Goal: Information Seeking & Learning: Learn about a topic

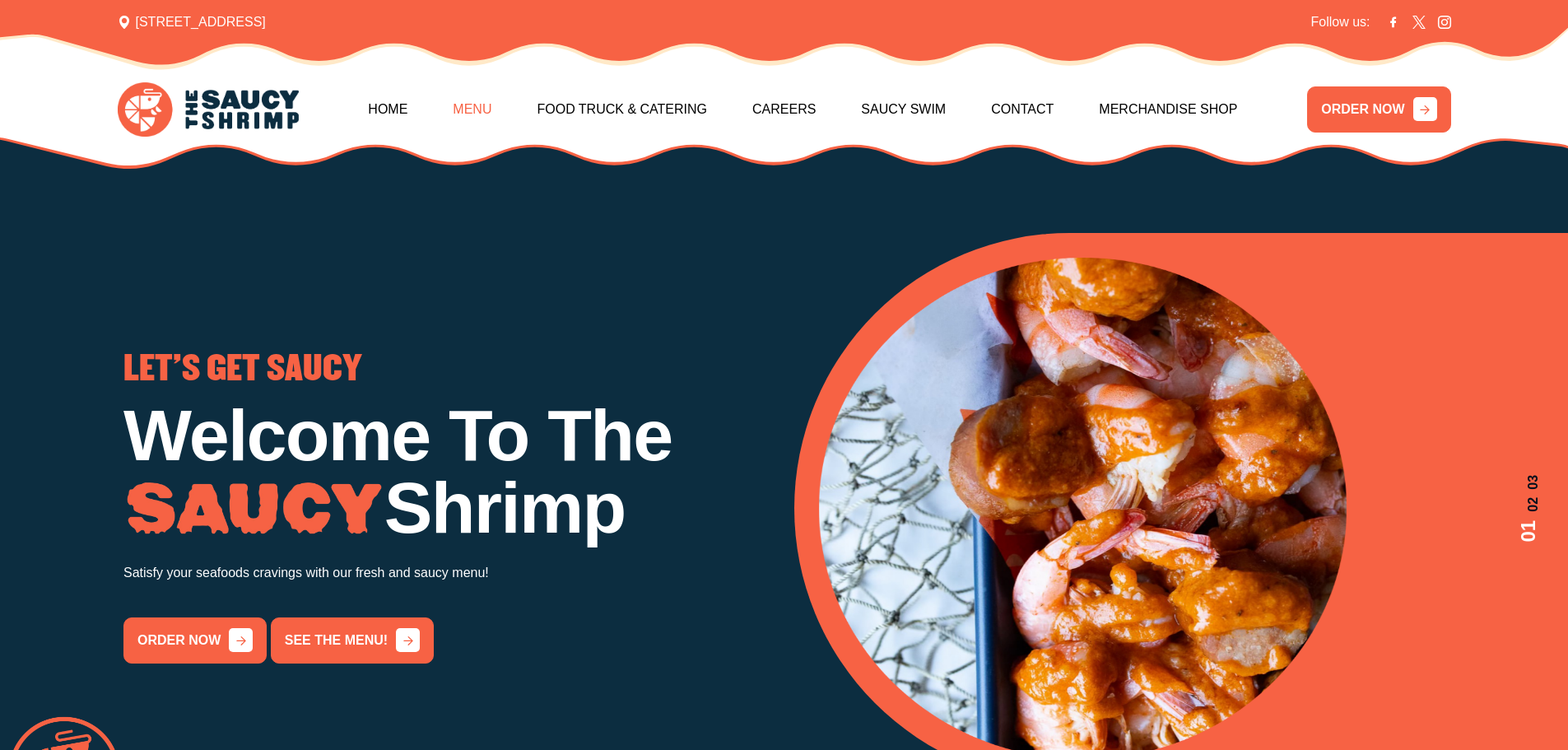
click at [464, 104] on link "Menu" at bounding box center [472, 109] width 39 height 71
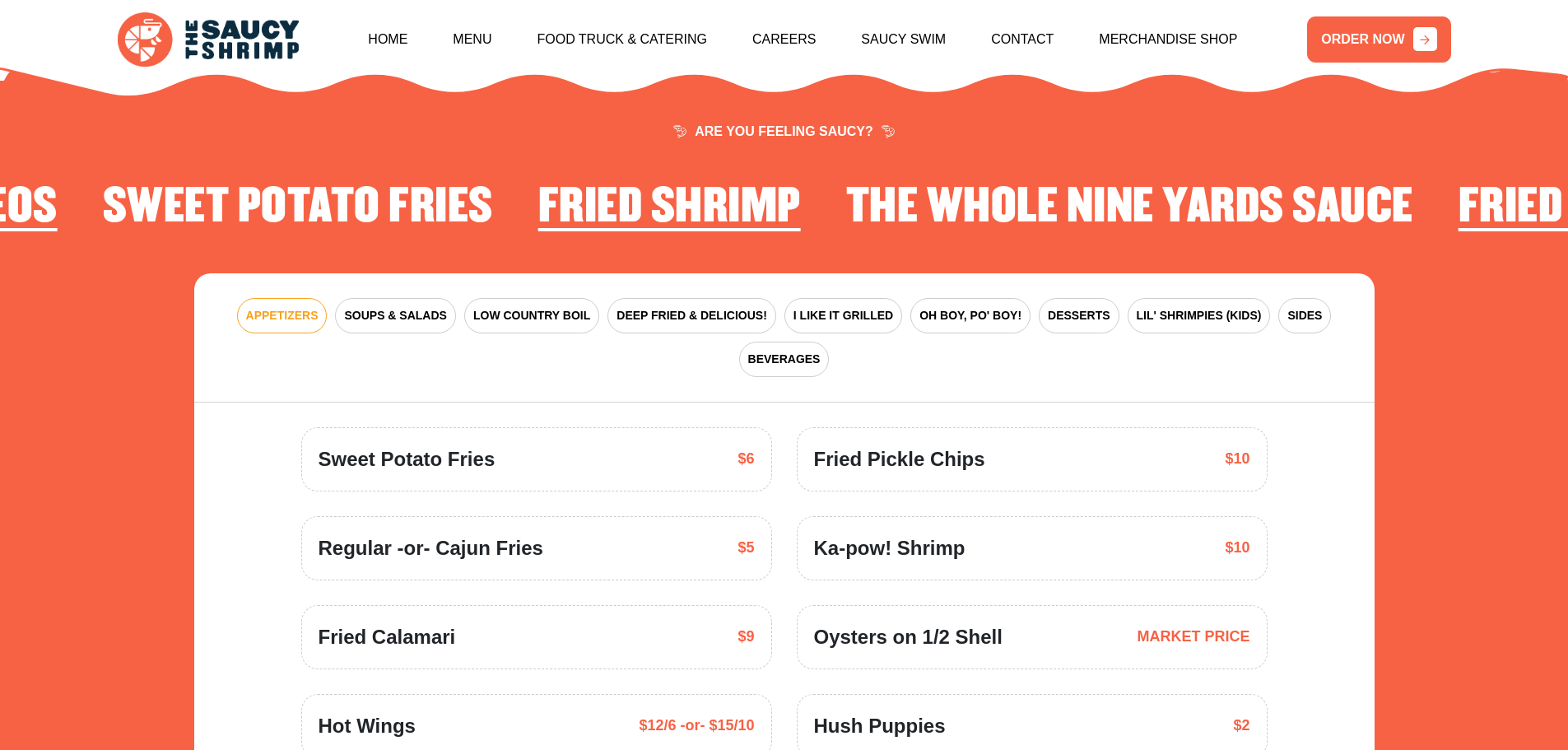
scroll to position [2416, 0]
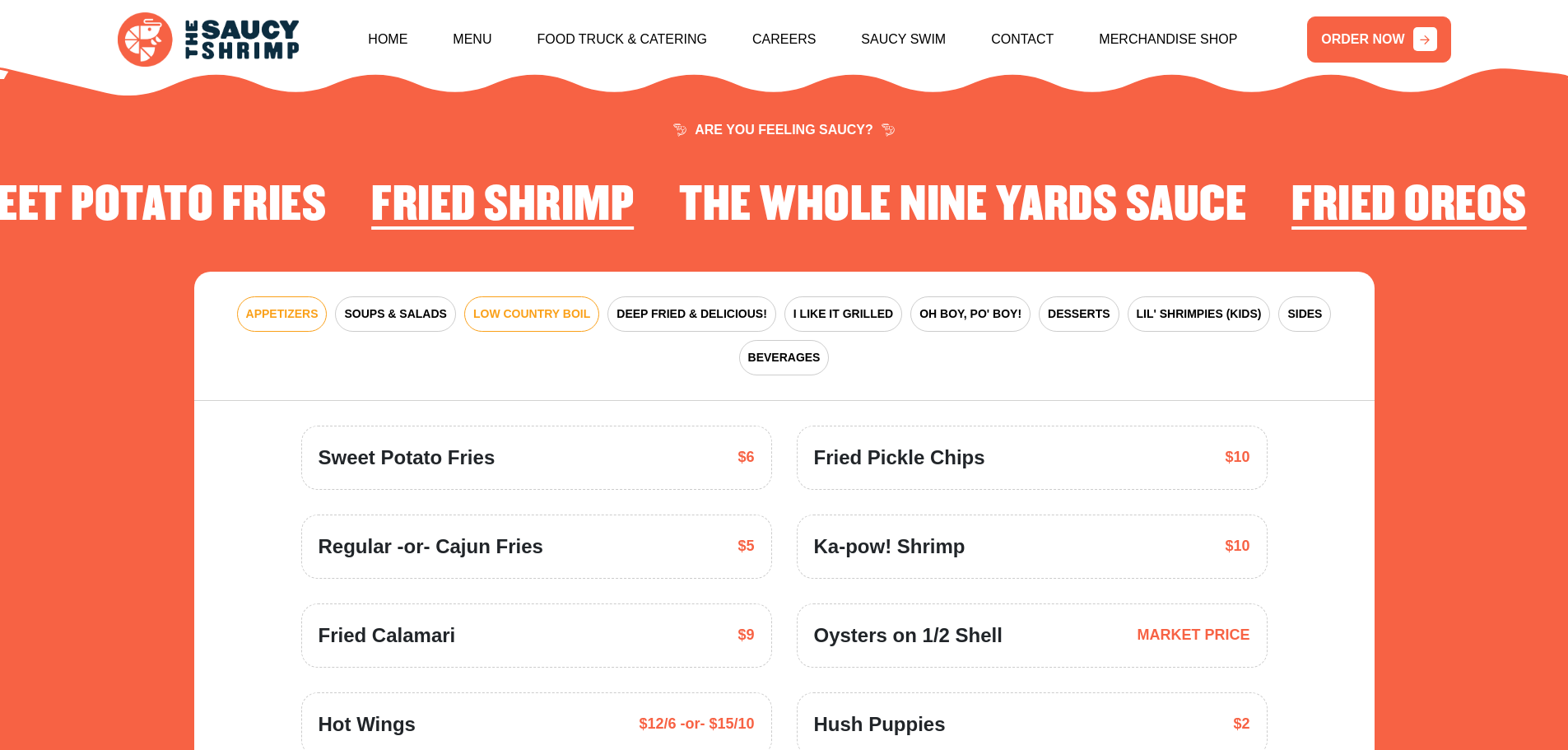
click at [522, 306] on span "LOW COUNTRY BOIL" at bounding box center [531, 314] width 117 height 17
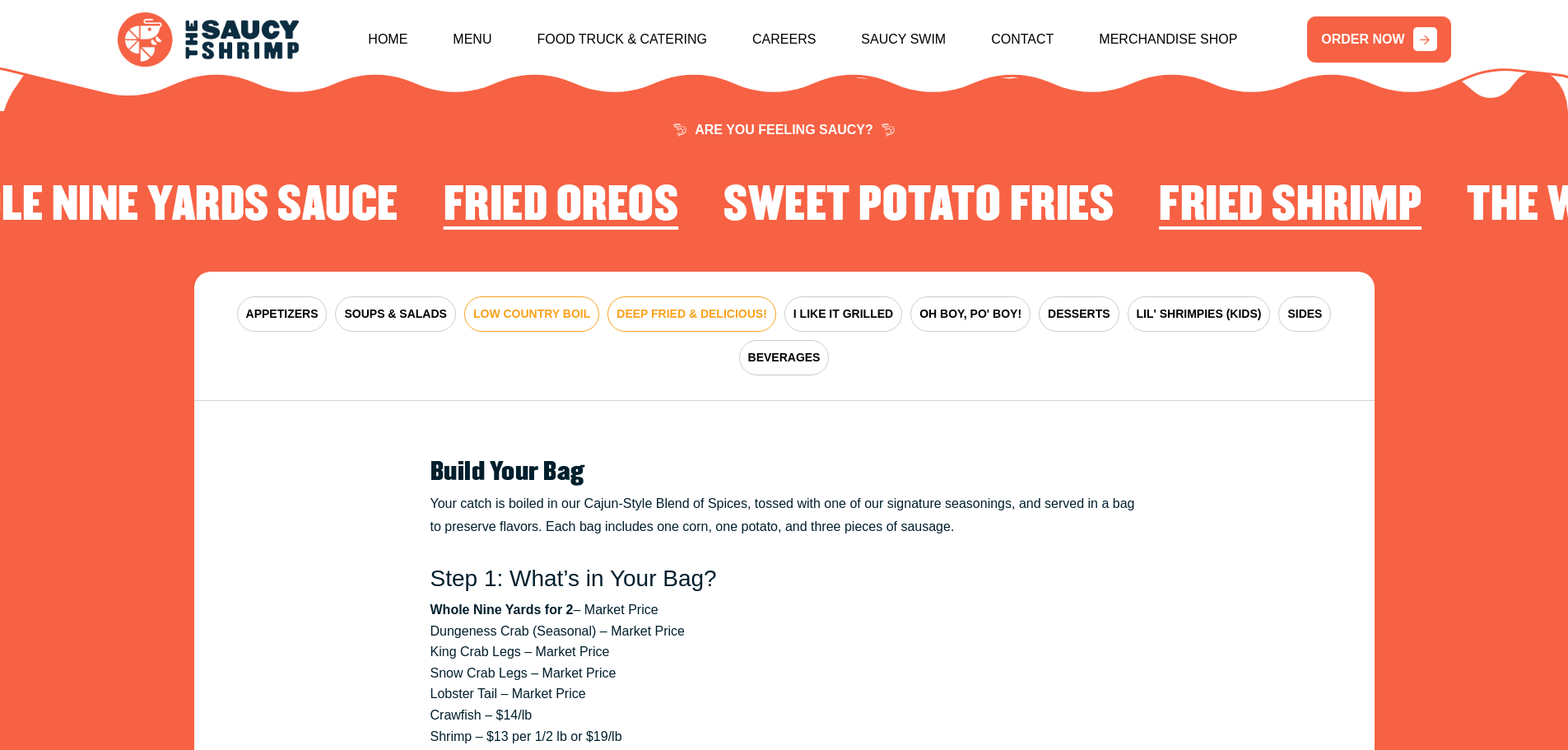
click at [657, 306] on span "DEEP FRIED & DELICIOUS!" at bounding box center [692, 314] width 151 height 17
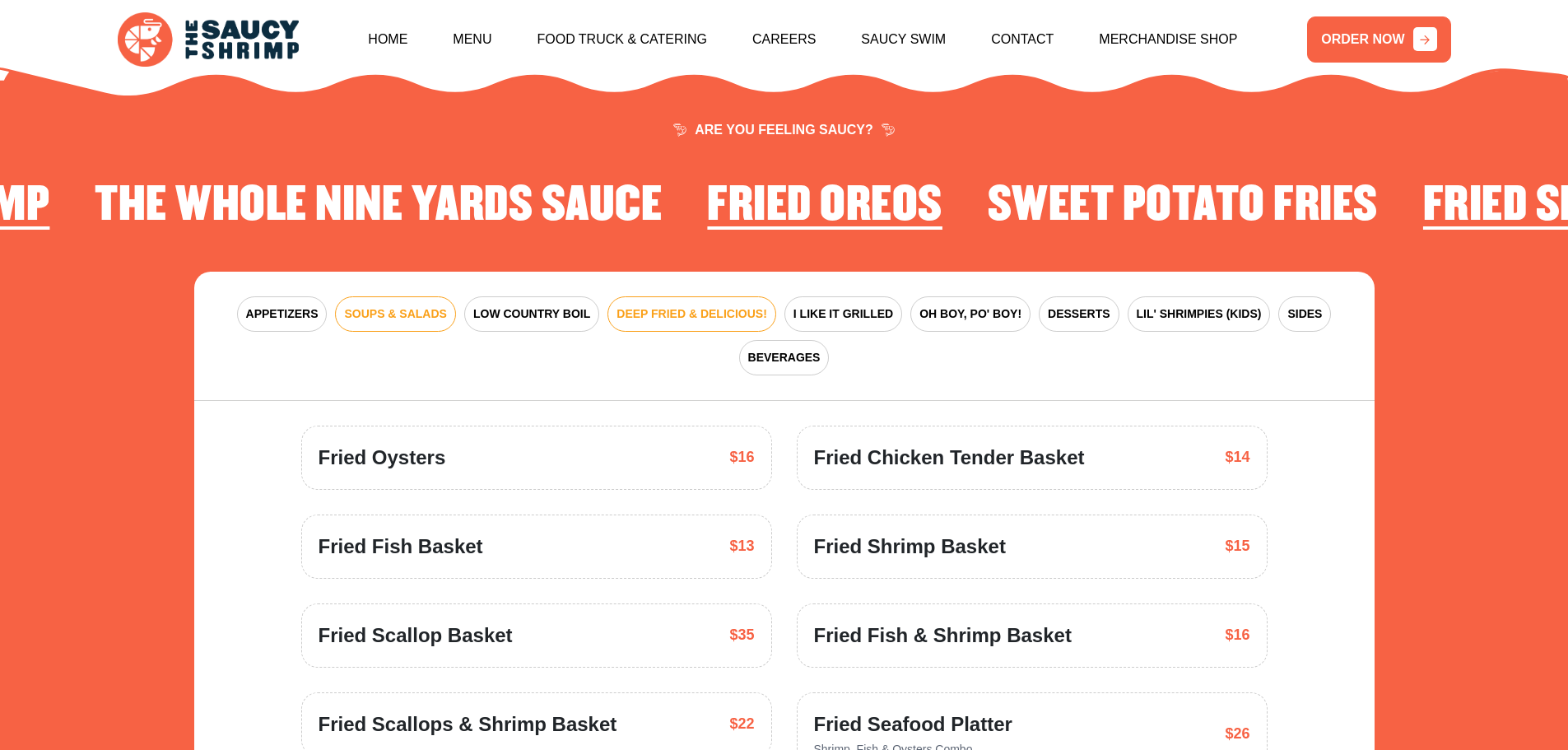
click at [421, 306] on span "SOUPS & SALADS" at bounding box center [394, 314] width 102 height 17
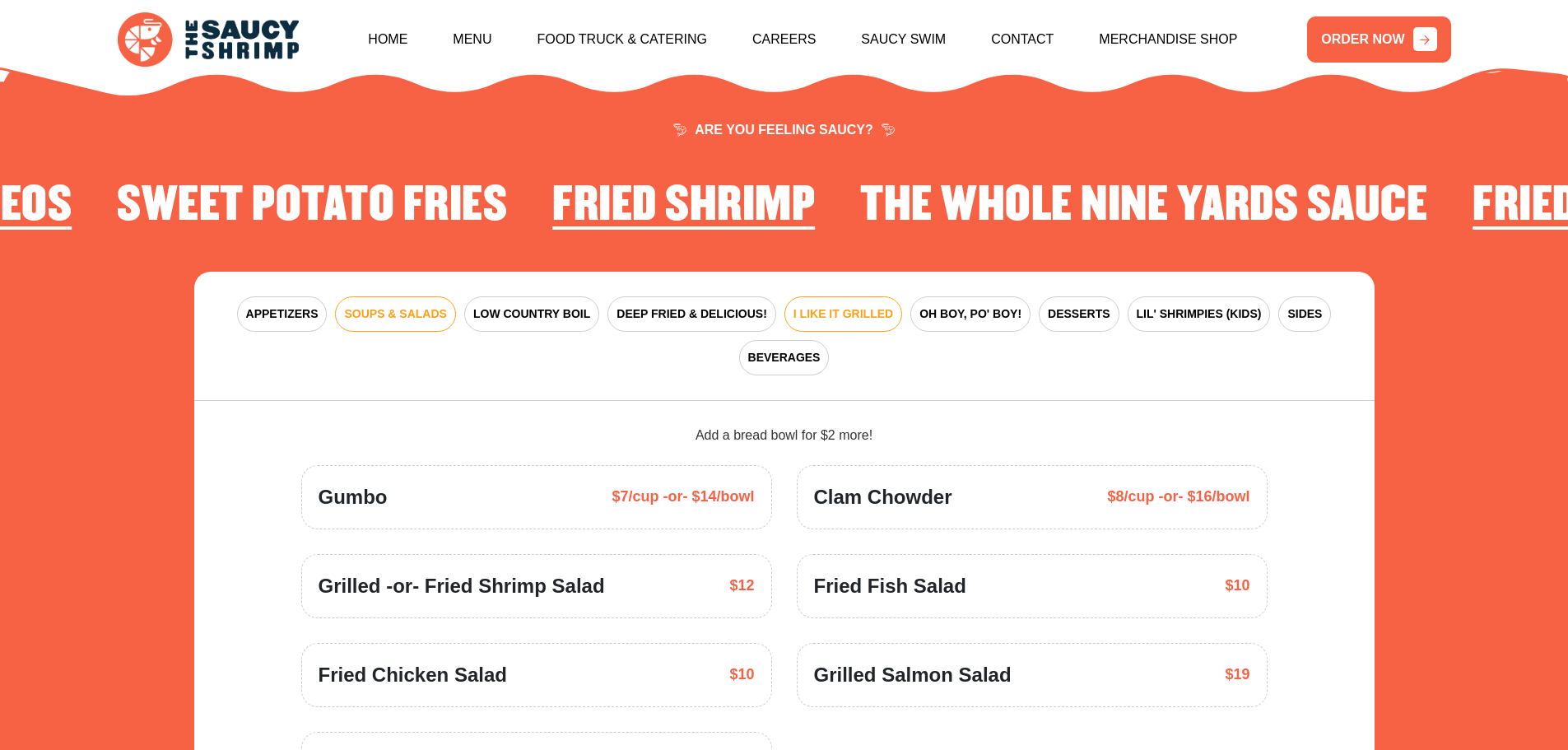
click at [856, 306] on span "I LIKE IT GRILLED" at bounding box center [843, 314] width 99 height 17
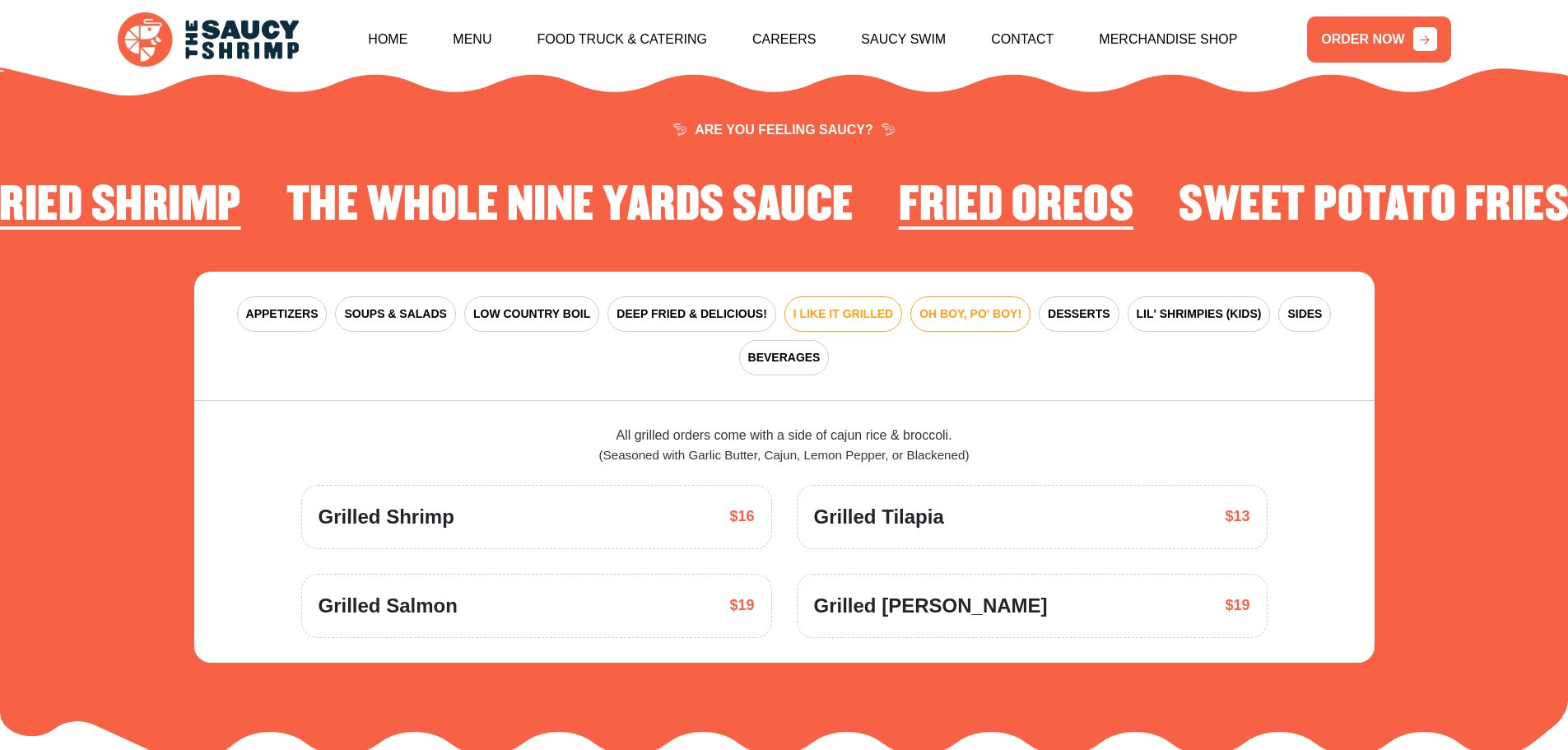
click at [931, 302] on button "OH BOY, PO' BOY!" at bounding box center [970, 314] width 120 height 35
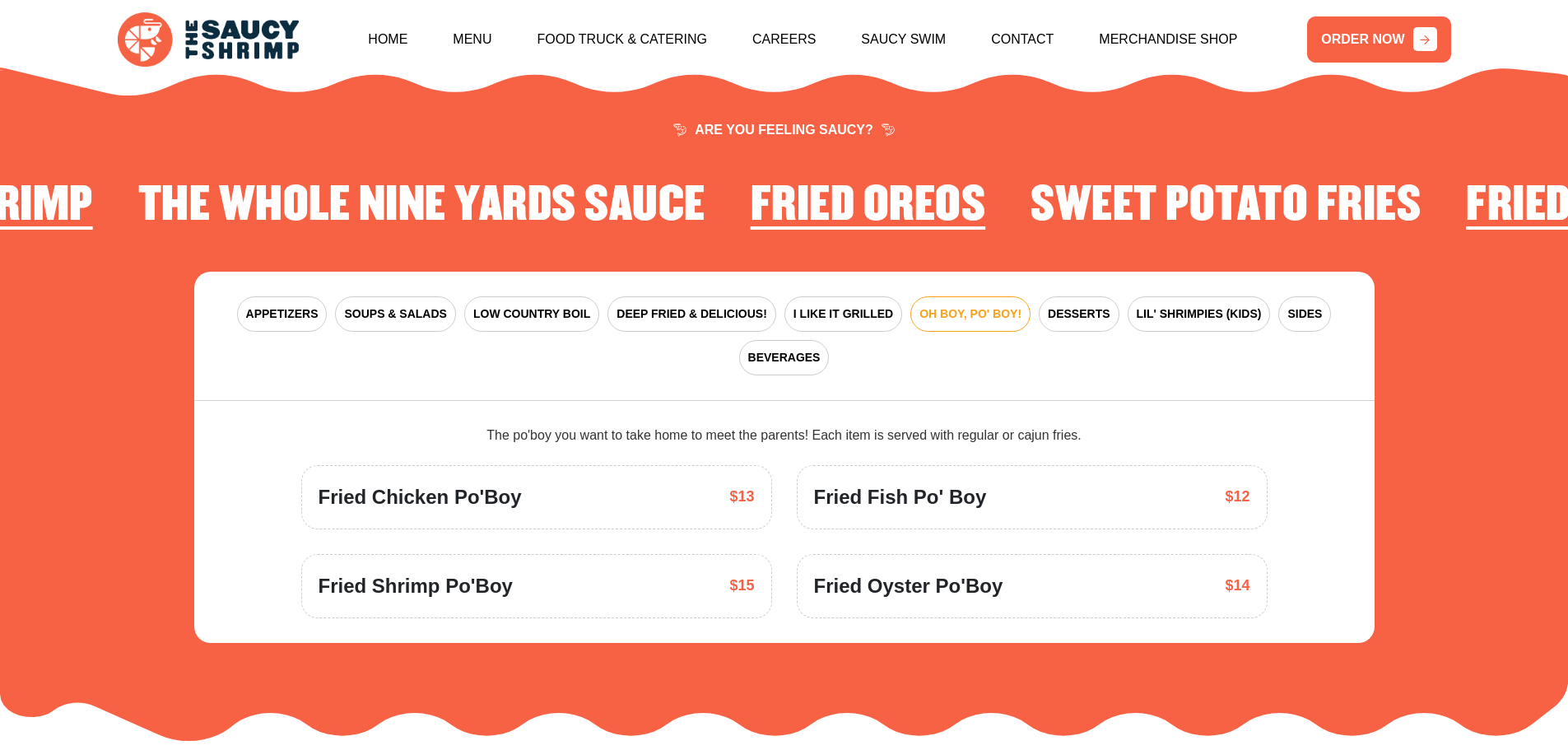
click at [274, 271] on div "APPETIZERS SOUPS & SALADS LOW COUNTRY BOIL DEEP FRIED & DELICIOUS! I LIKE IT GR…" at bounding box center [784, 336] width 1180 height 129
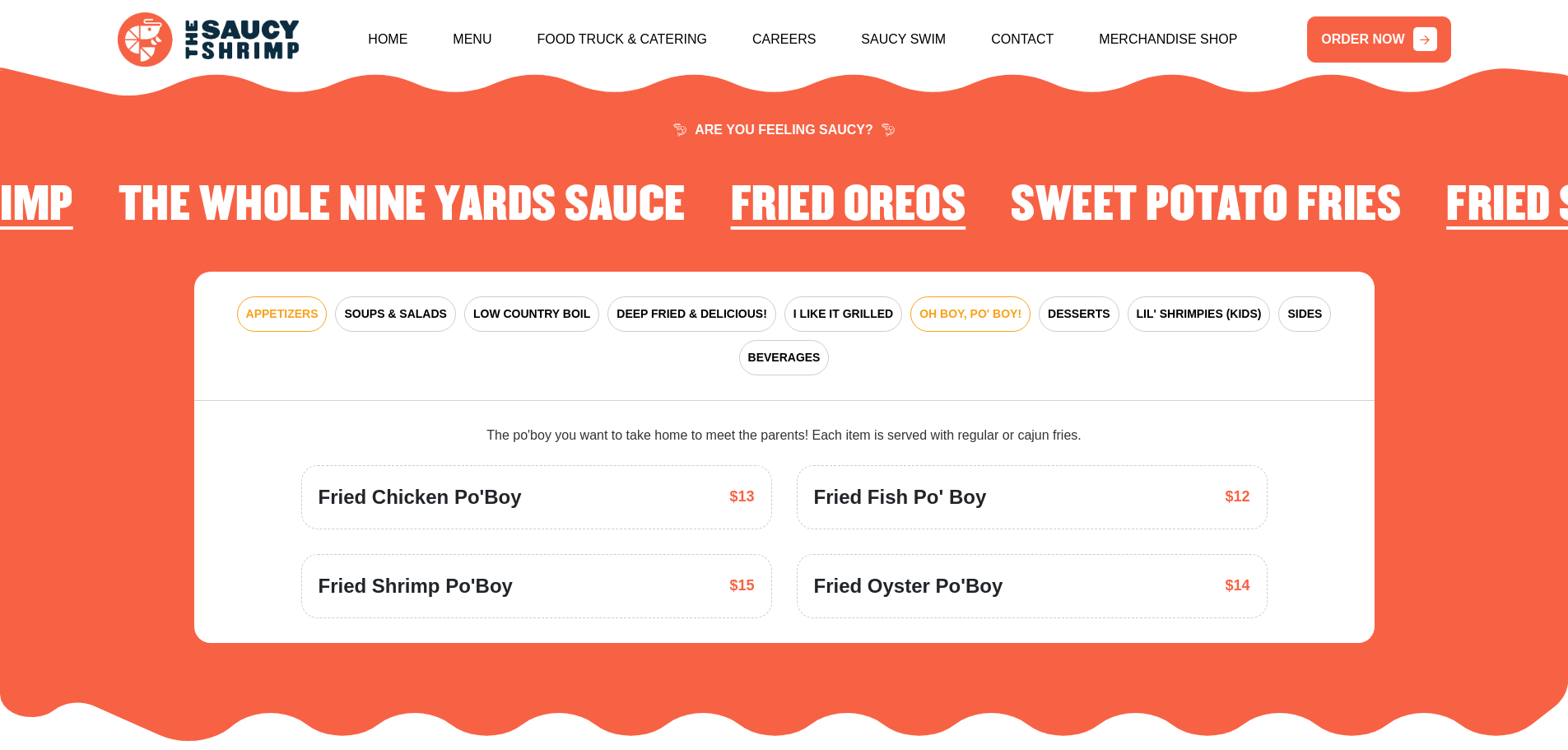
click at [273, 306] on span "APPETIZERS" at bounding box center [282, 314] width 72 height 17
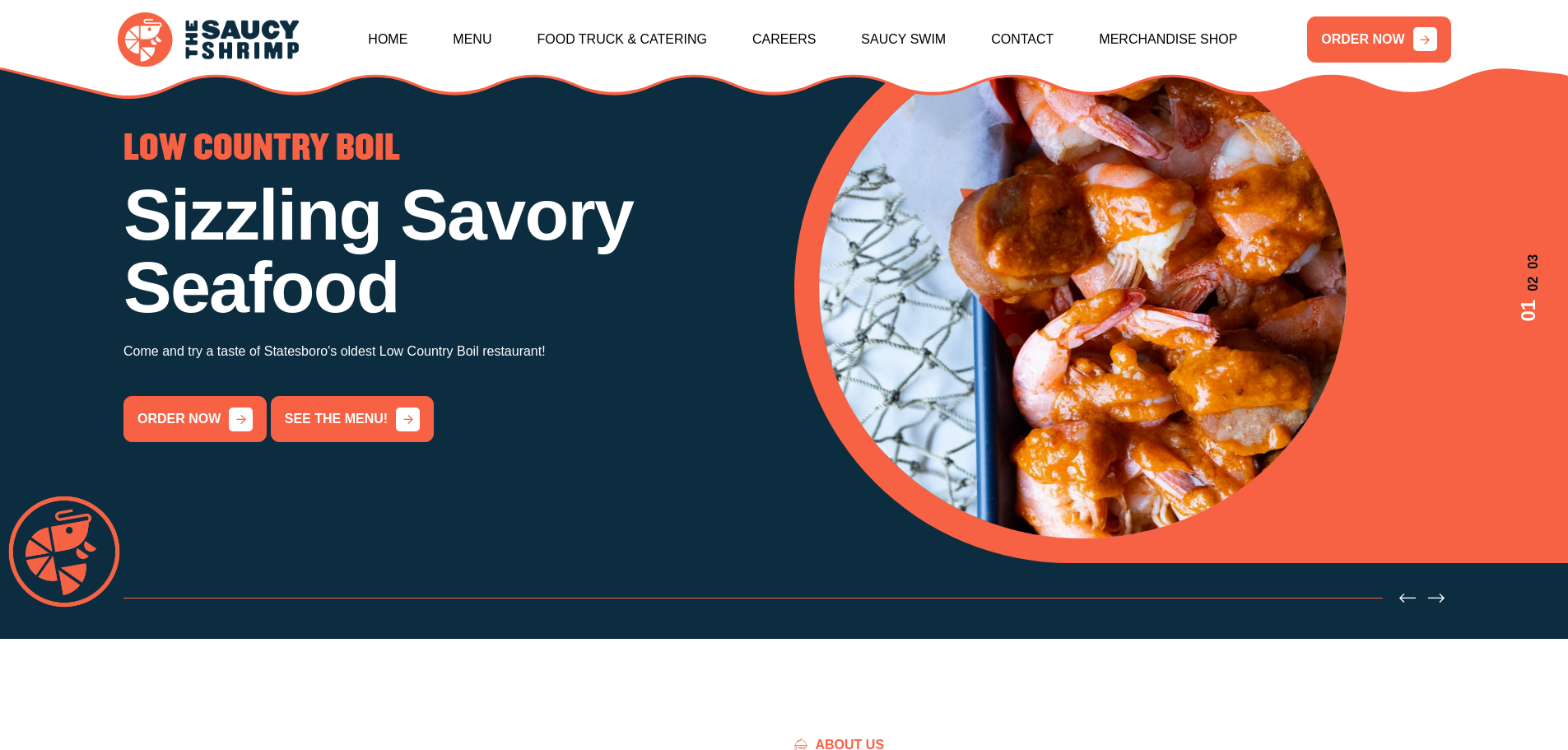
scroll to position [1319, 0]
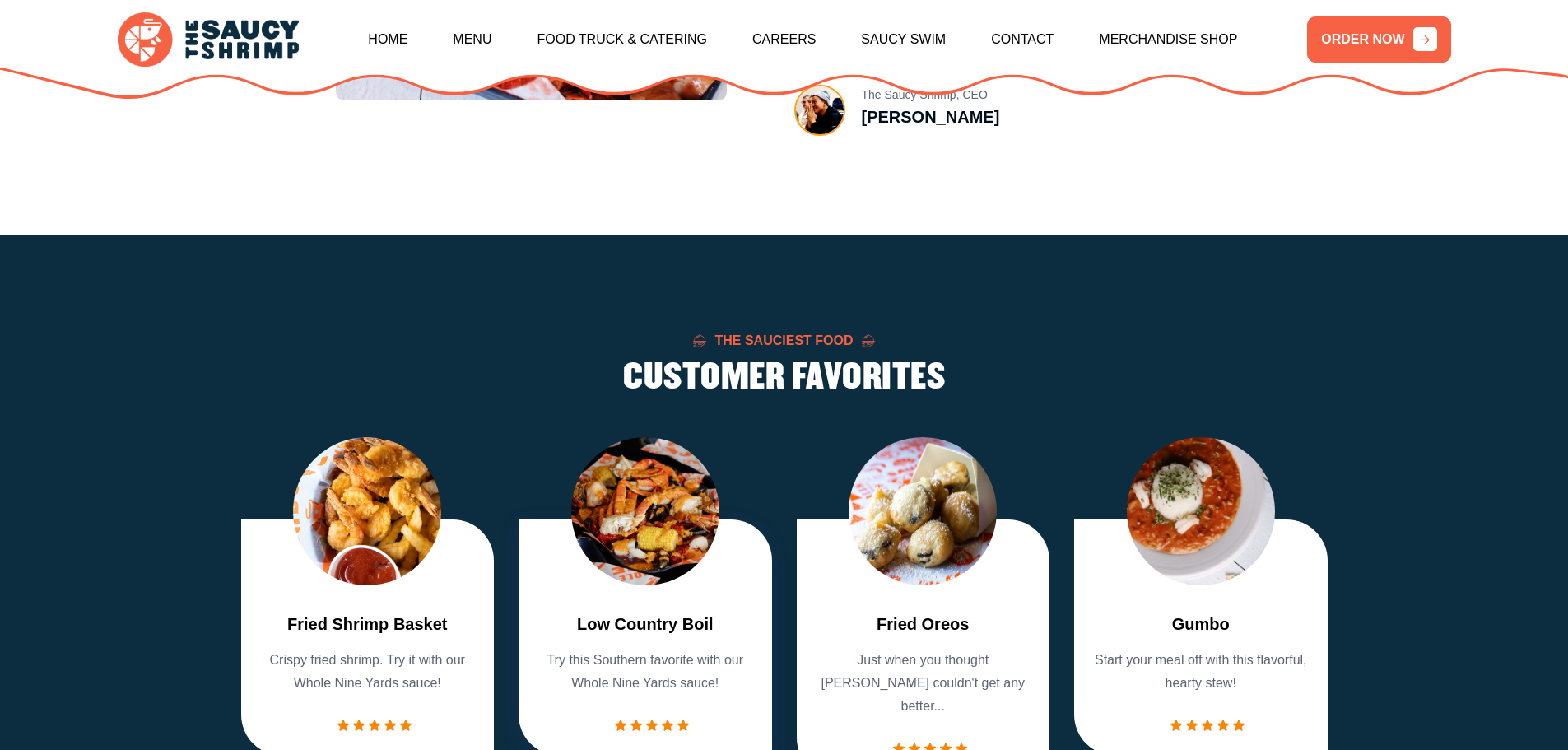
click at [675, 503] on img "2 / 7" at bounding box center [646, 511] width 148 height 148
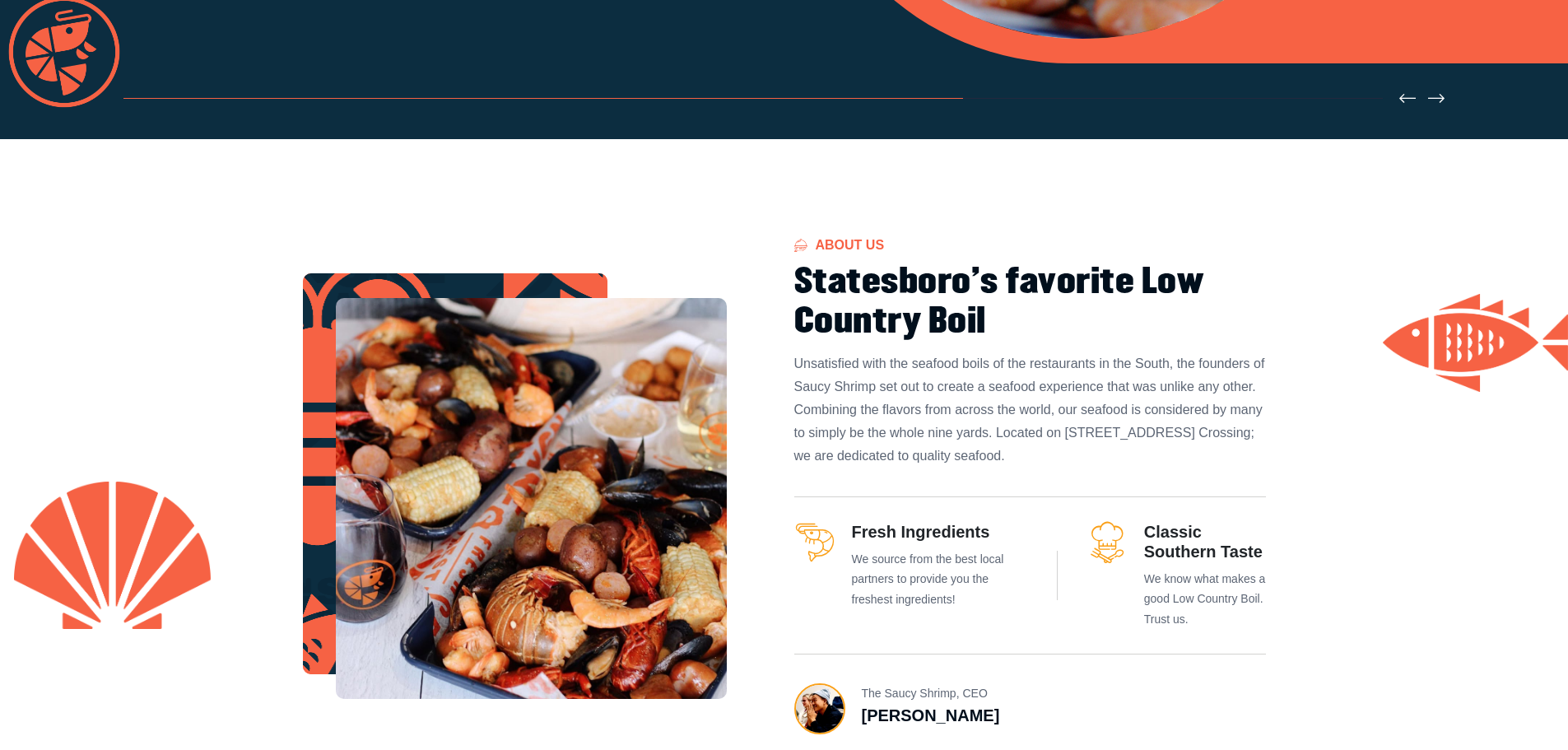
scroll to position [0, 0]
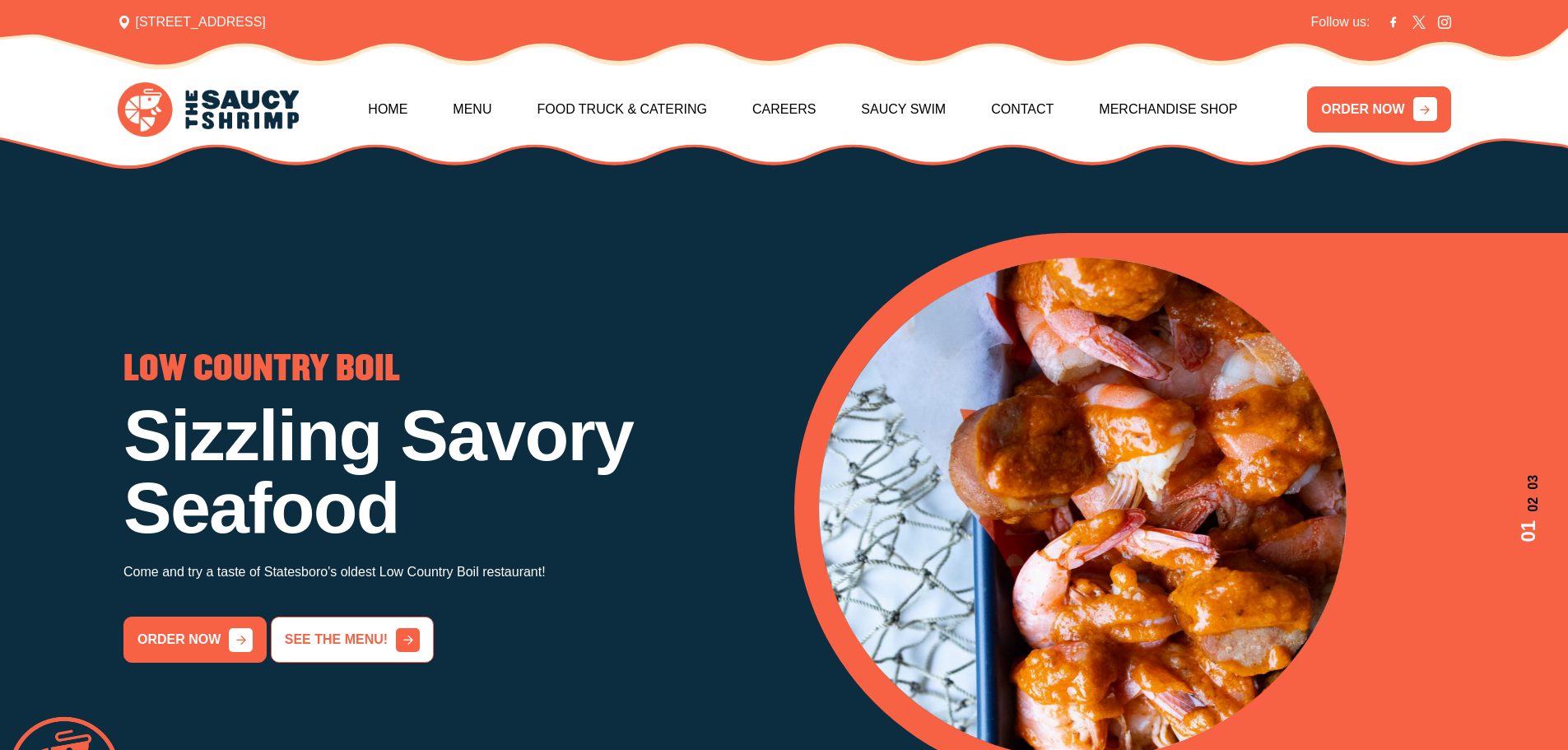
click at [364, 638] on link "See the menu!" at bounding box center [352, 640] width 163 height 46
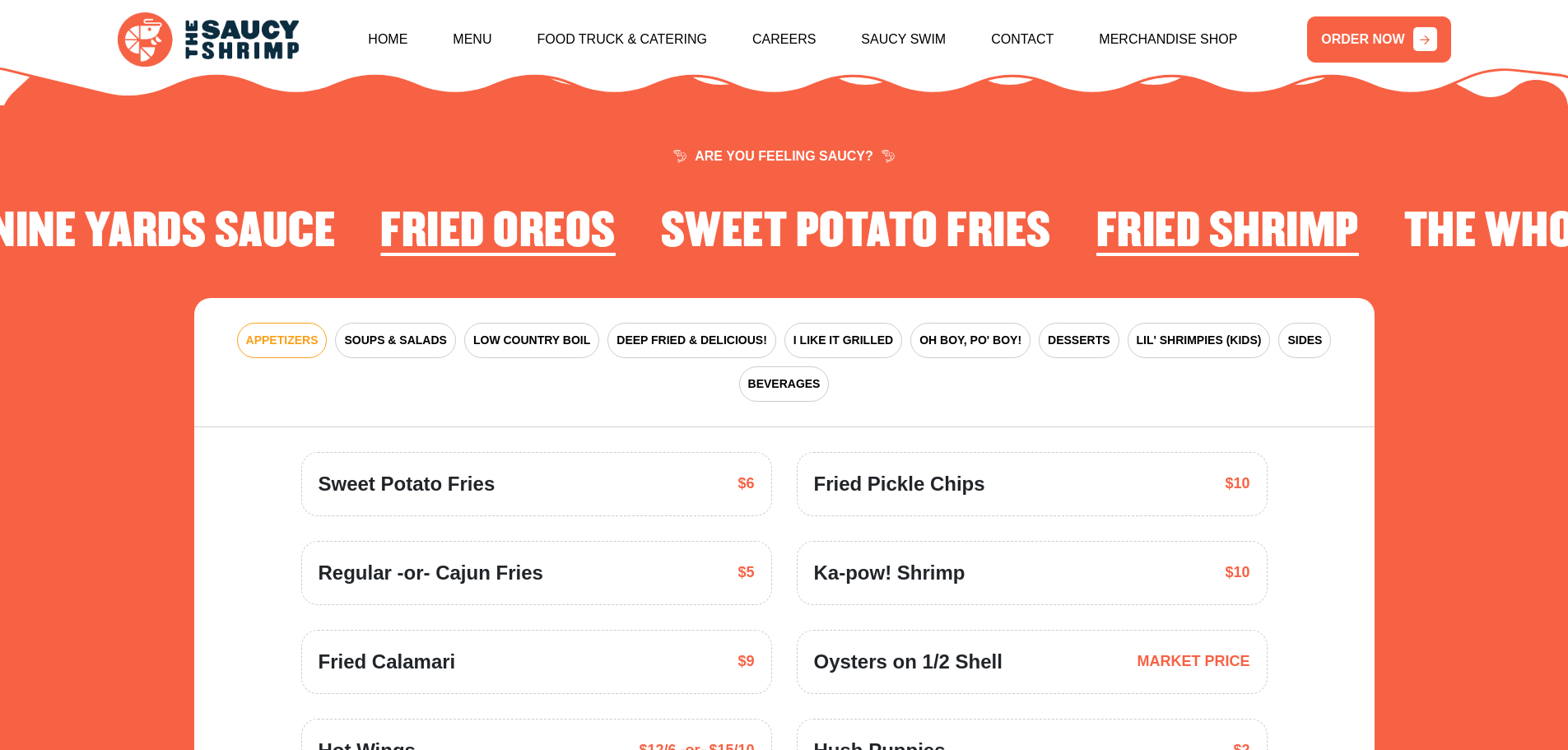
scroll to position [2416, 0]
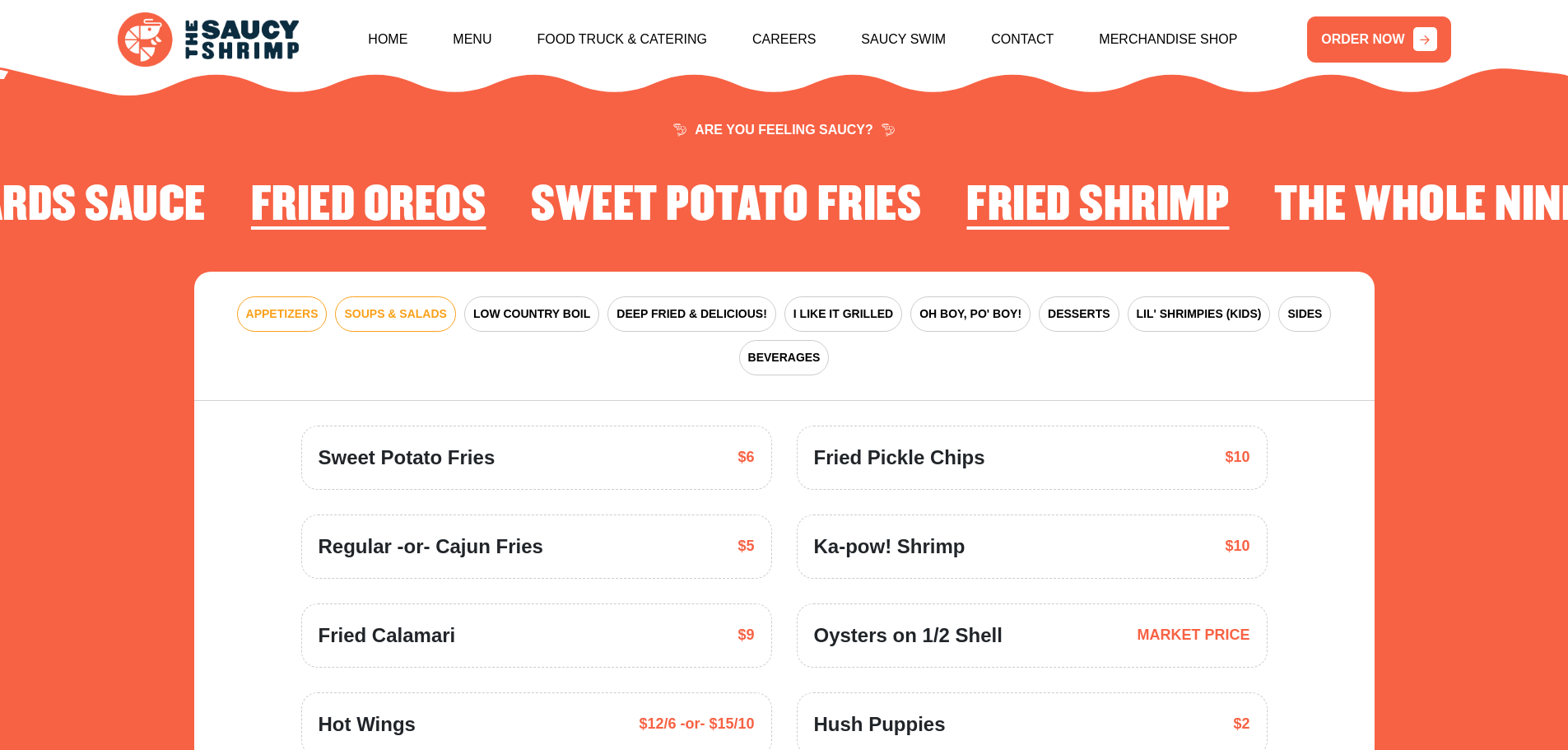
click at [374, 306] on span "SOUPS & SALADS" at bounding box center [394, 314] width 102 height 17
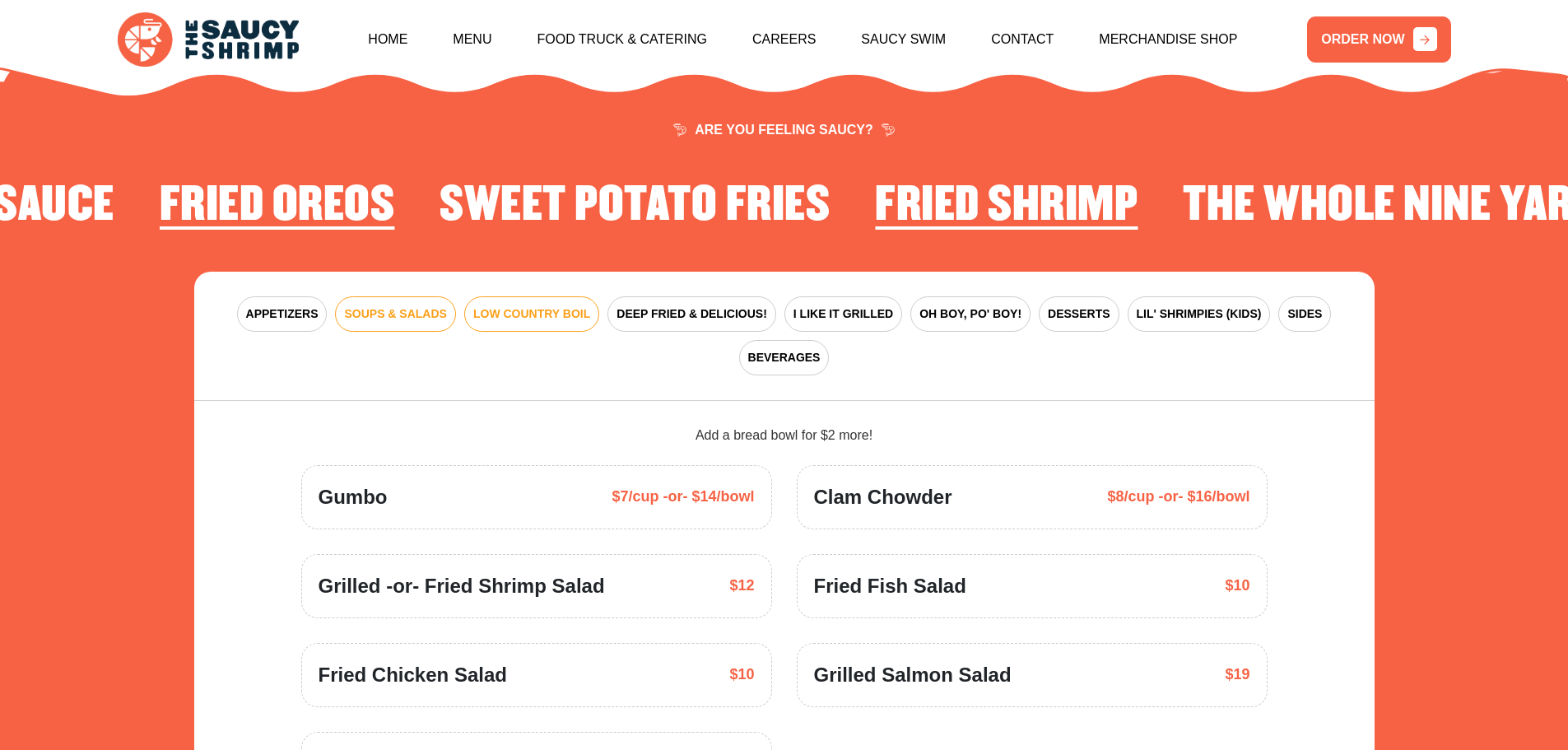
click at [564, 306] on span "LOW COUNTRY BOIL" at bounding box center [531, 314] width 117 height 17
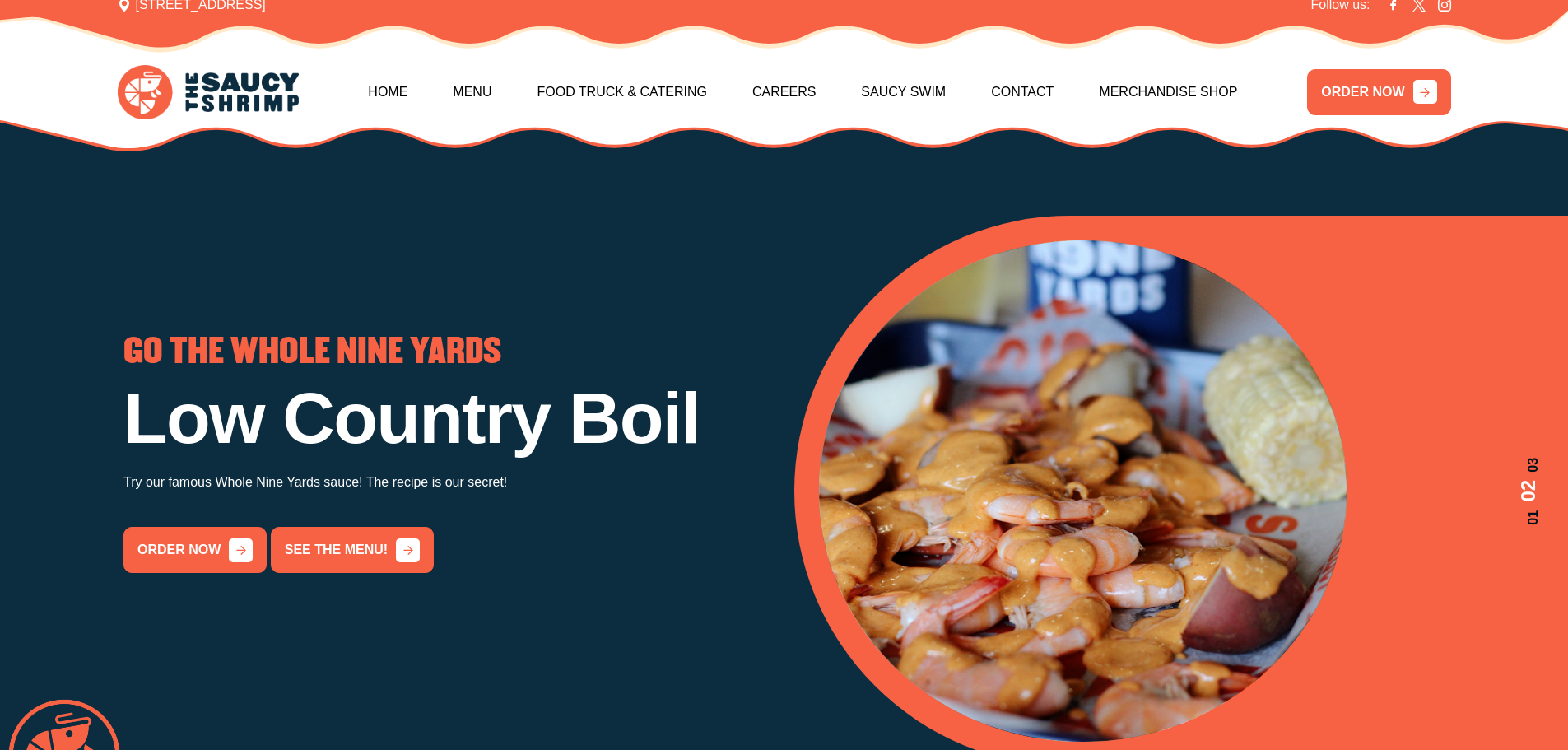
scroll to position [0, 0]
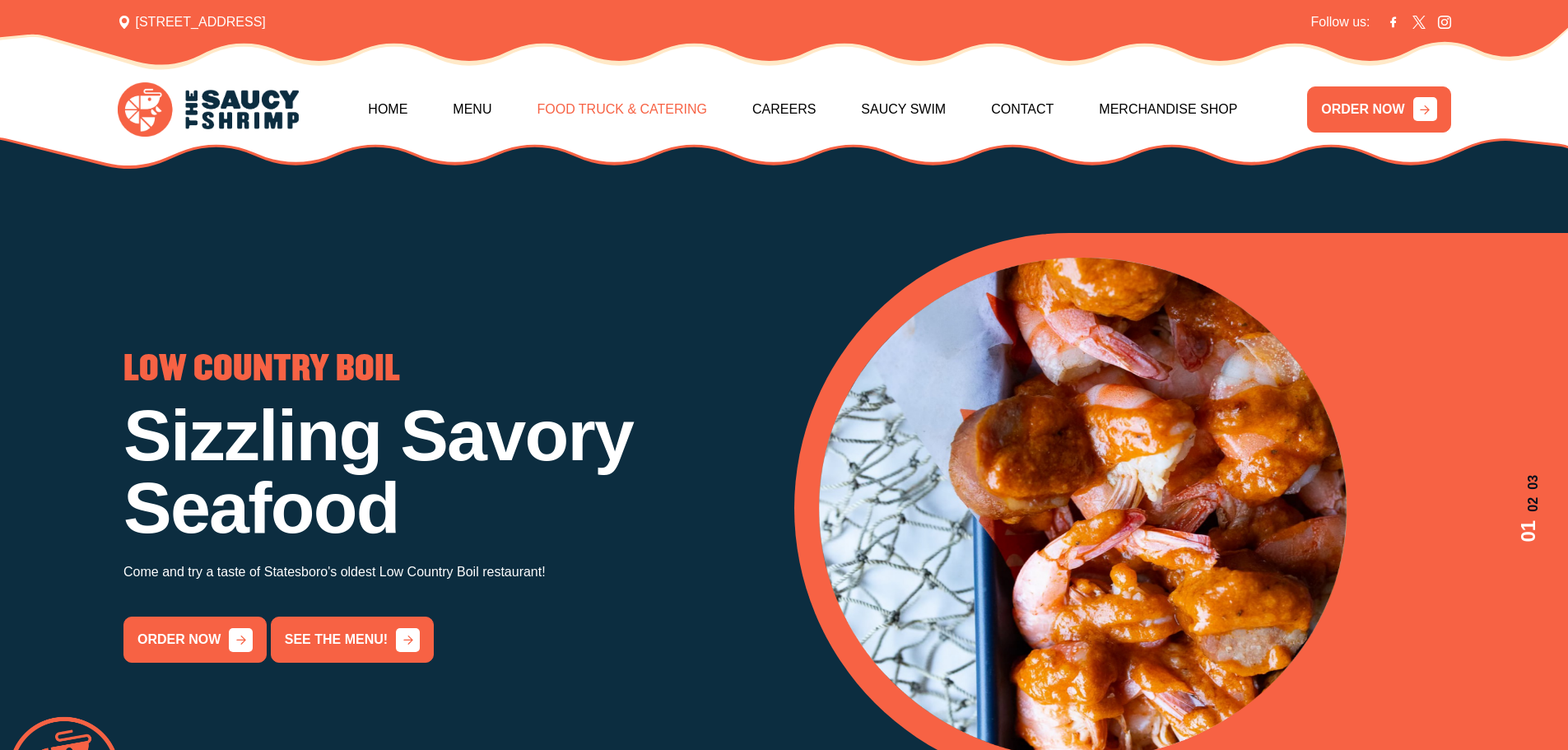
drag, startPoint x: 597, startPoint y: 96, endPoint x: 586, endPoint y: 103, distance: 13.0
click at [595, 96] on link "Food Truck & Catering" at bounding box center [621, 109] width 170 height 71
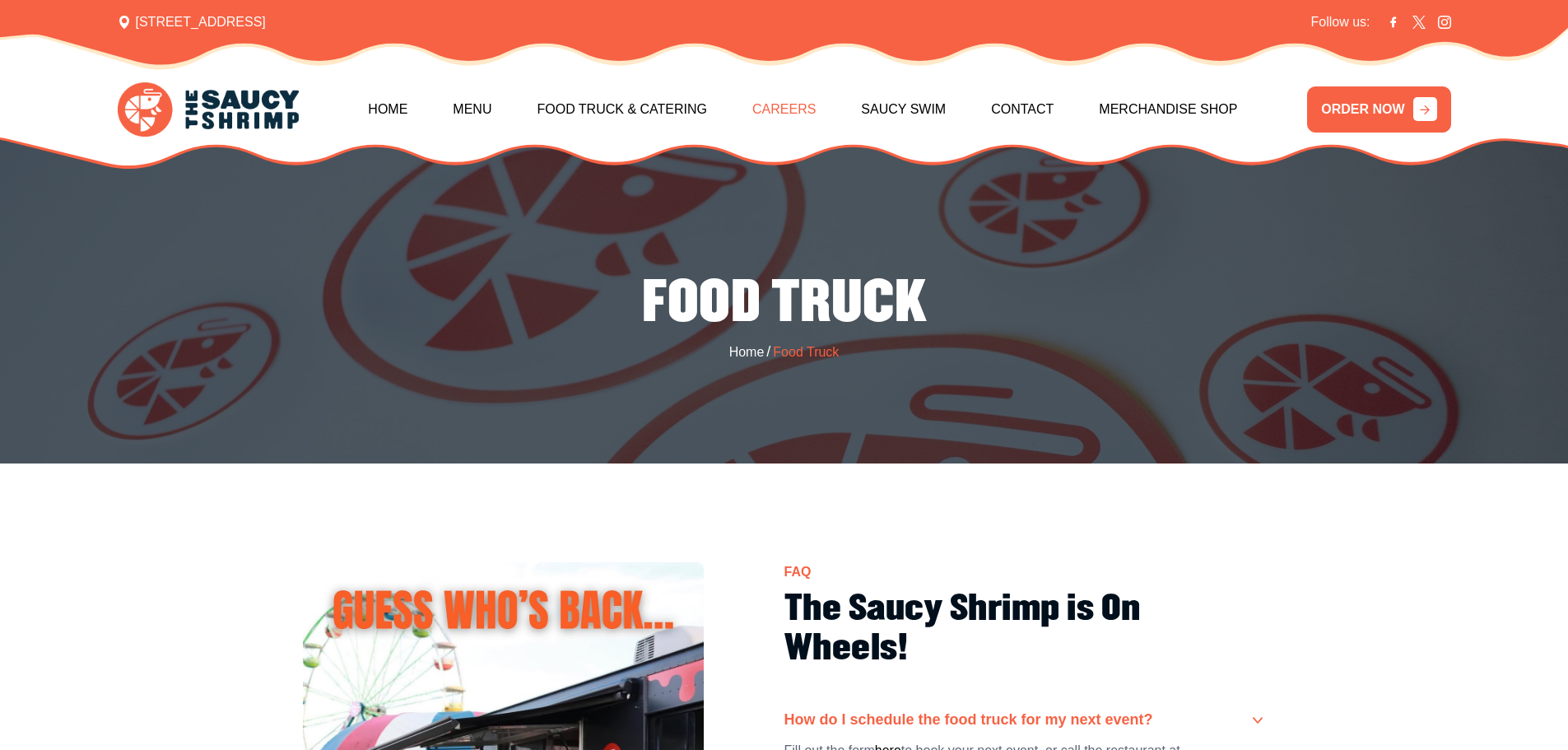
click at [784, 115] on link "Careers" at bounding box center [784, 109] width 63 height 71
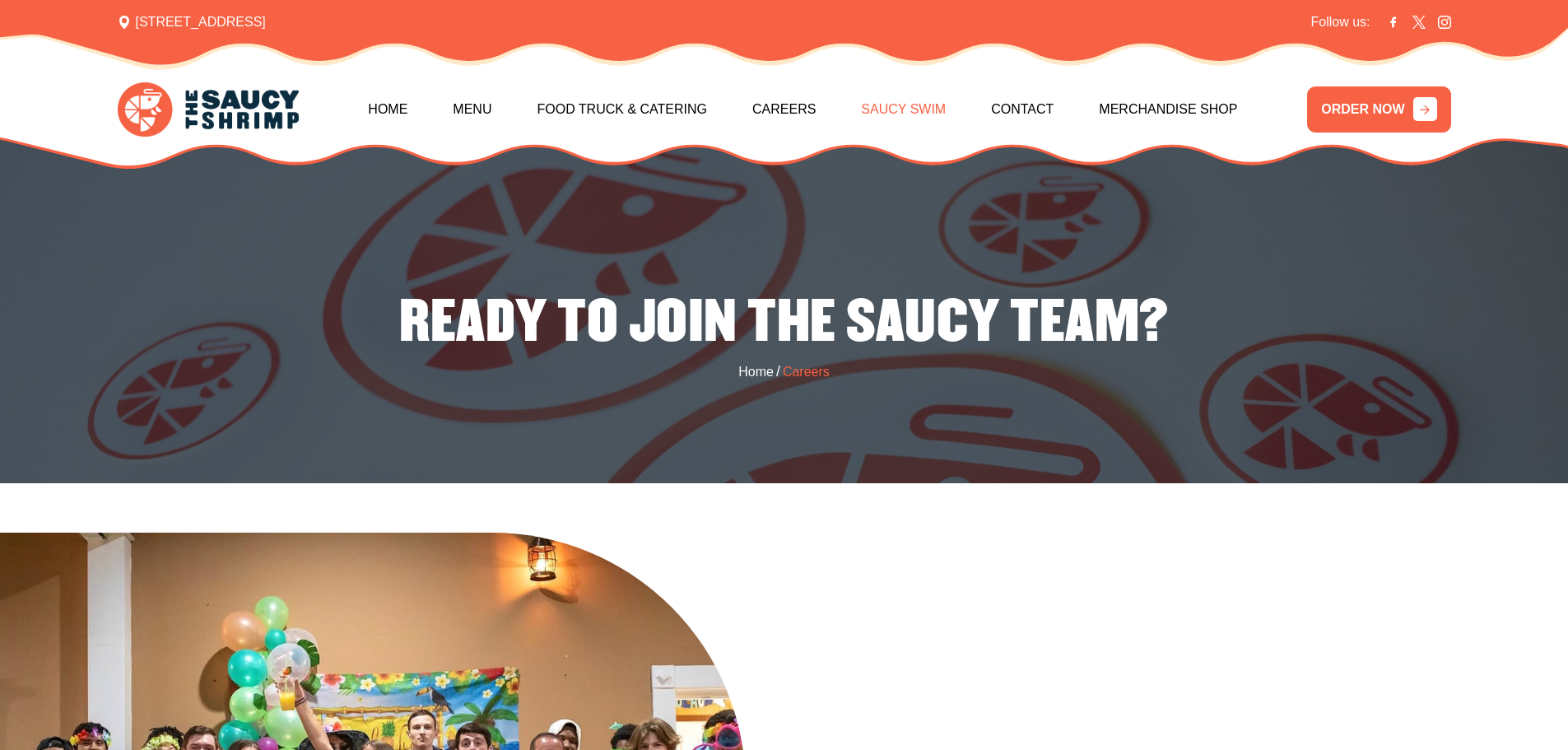
click at [920, 112] on link "Saucy Swim" at bounding box center [903, 109] width 85 height 71
click at [388, 98] on link "Home" at bounding box center [388, 109] width 40 height 71
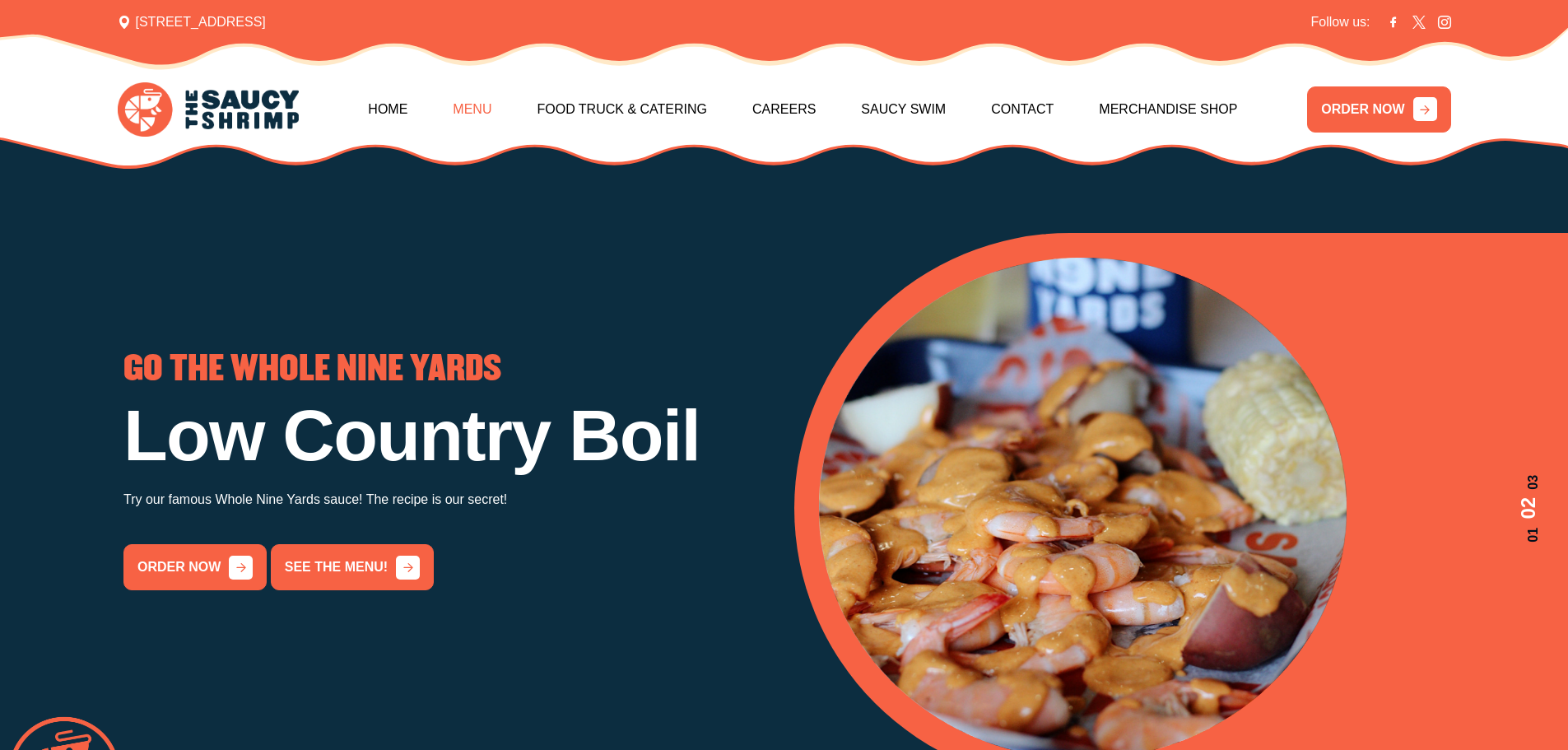
click at [472, 96] on link "Menu" at bounding box center [472, 109] width 39 height 71
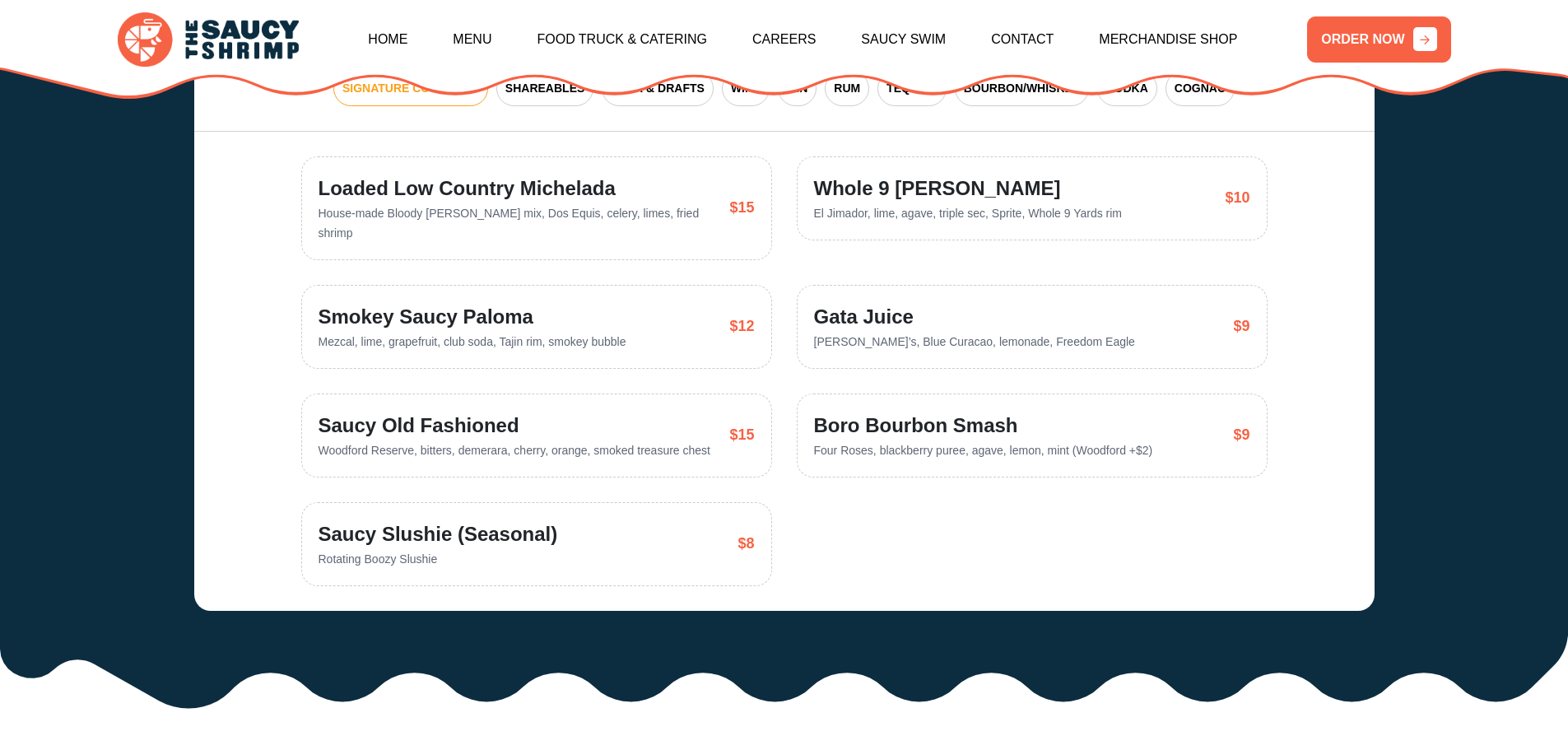
scroll to position [3789, 0]
